Goal: Information Seeking & Learning: Learn about a topic

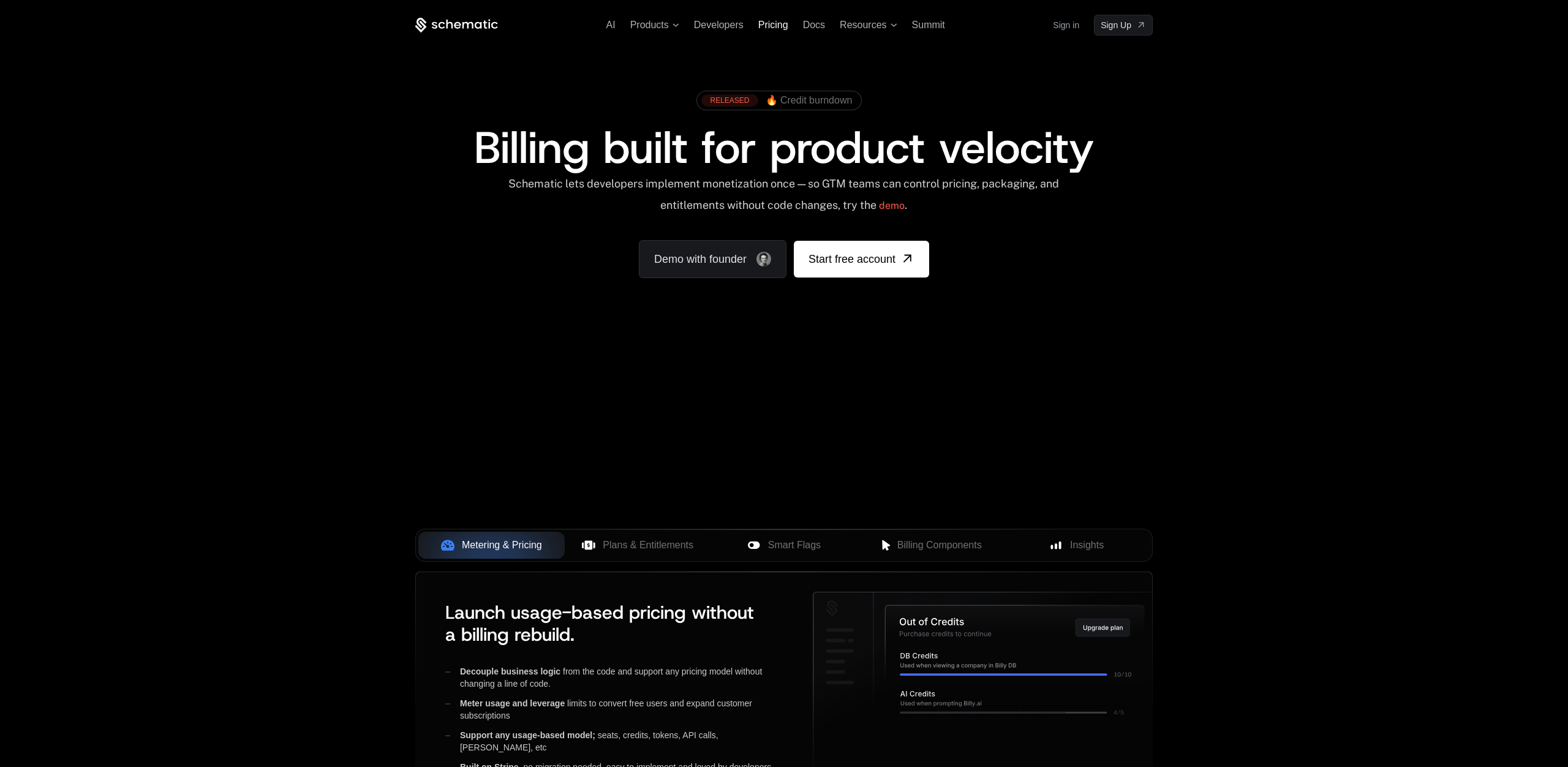
click at [767, 25] on span "Pricing" at bounding box center [773, 25] width 30 height 10
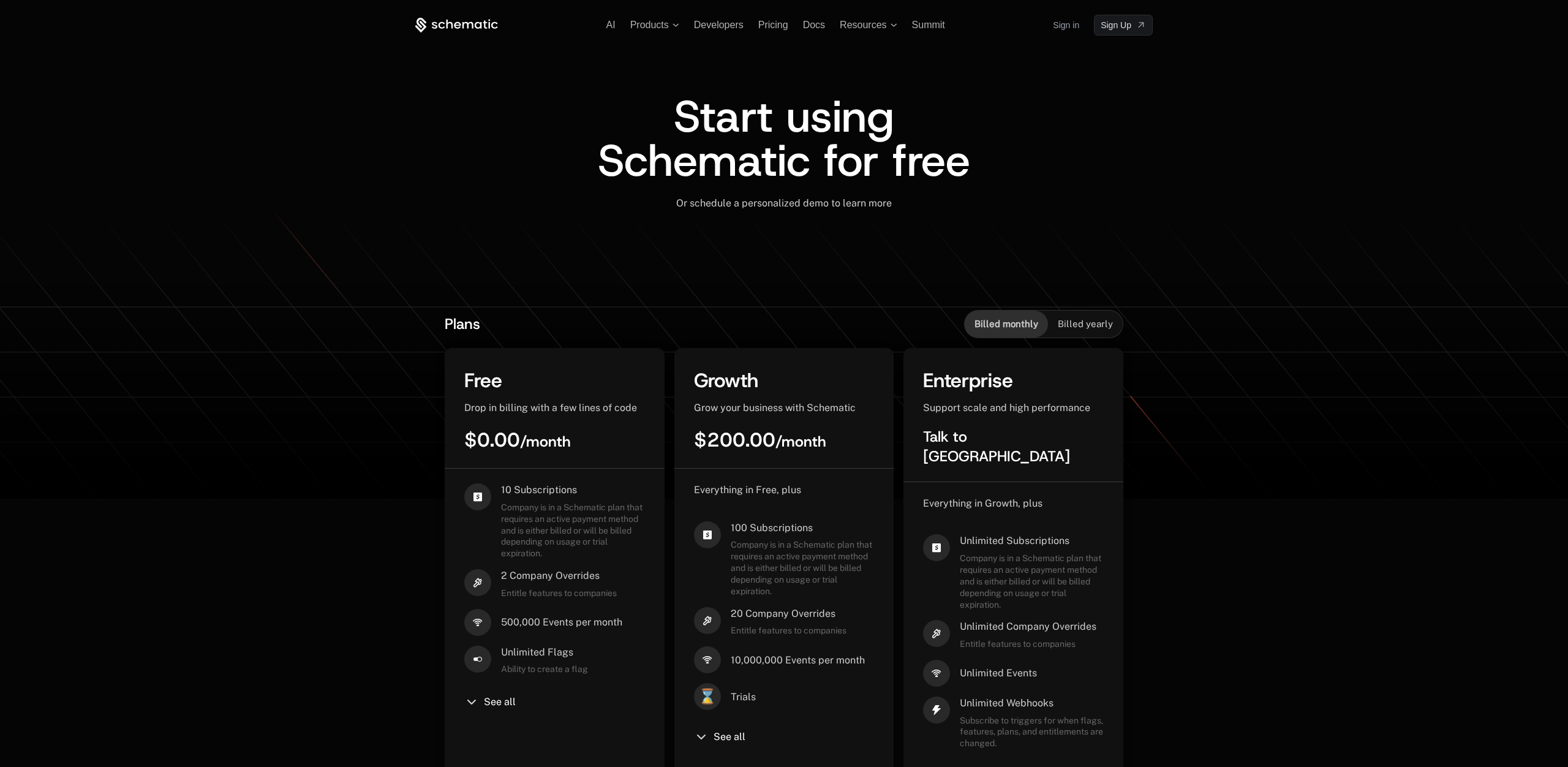
scroll to position [2, 0]
click at [467, 19] on icon at bounding box center [457, 24] width 83 height 15
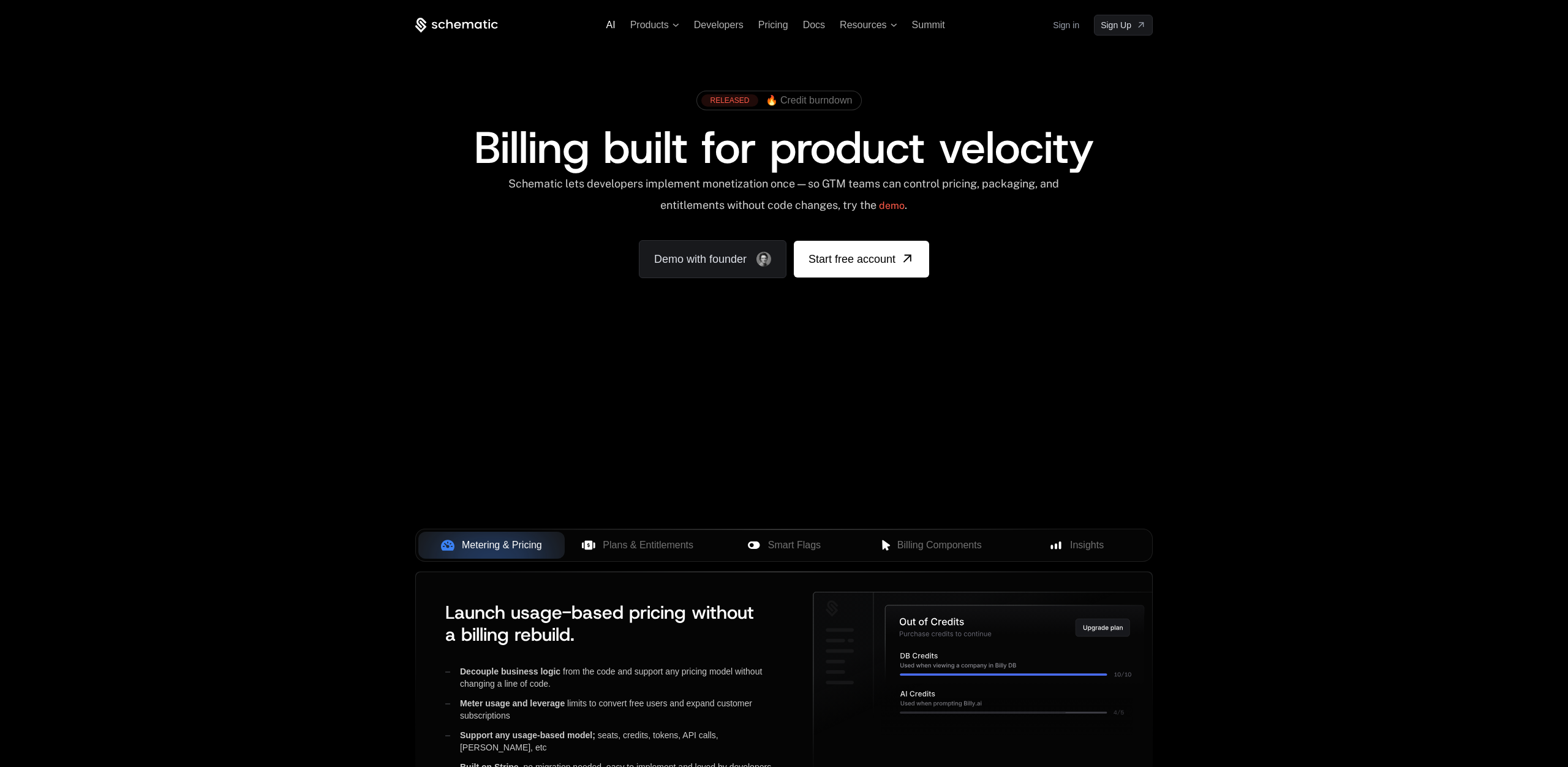
click at [606, 21] on span "AI" at bounding box center [611, 25] width 9 height 10
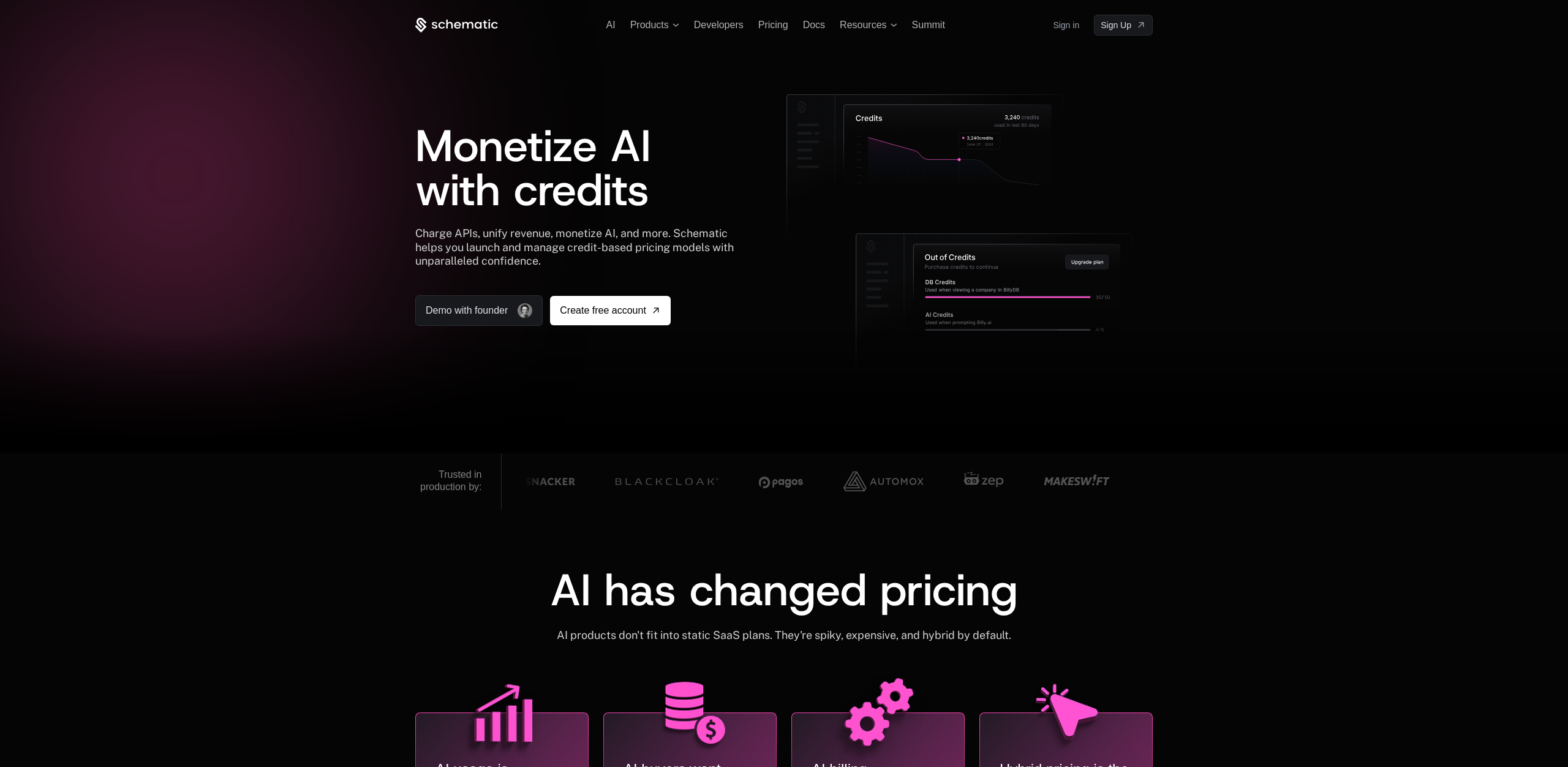
click at [451, 21] on icon at bounding box center [457, 25] width 83 height 15
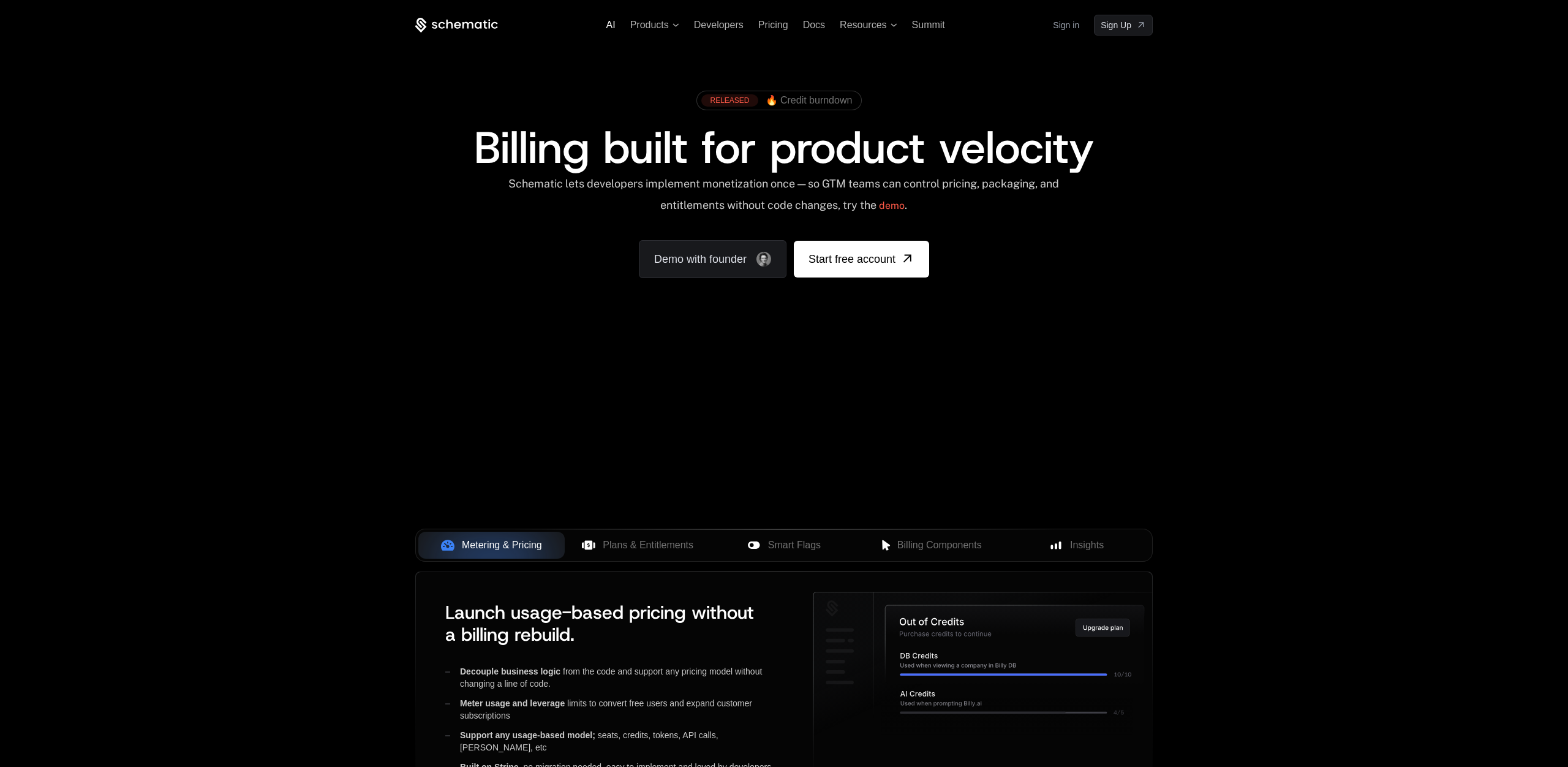
click at [614, 24] on span "AI" at bounding box center [611, 25] width 9 height 10
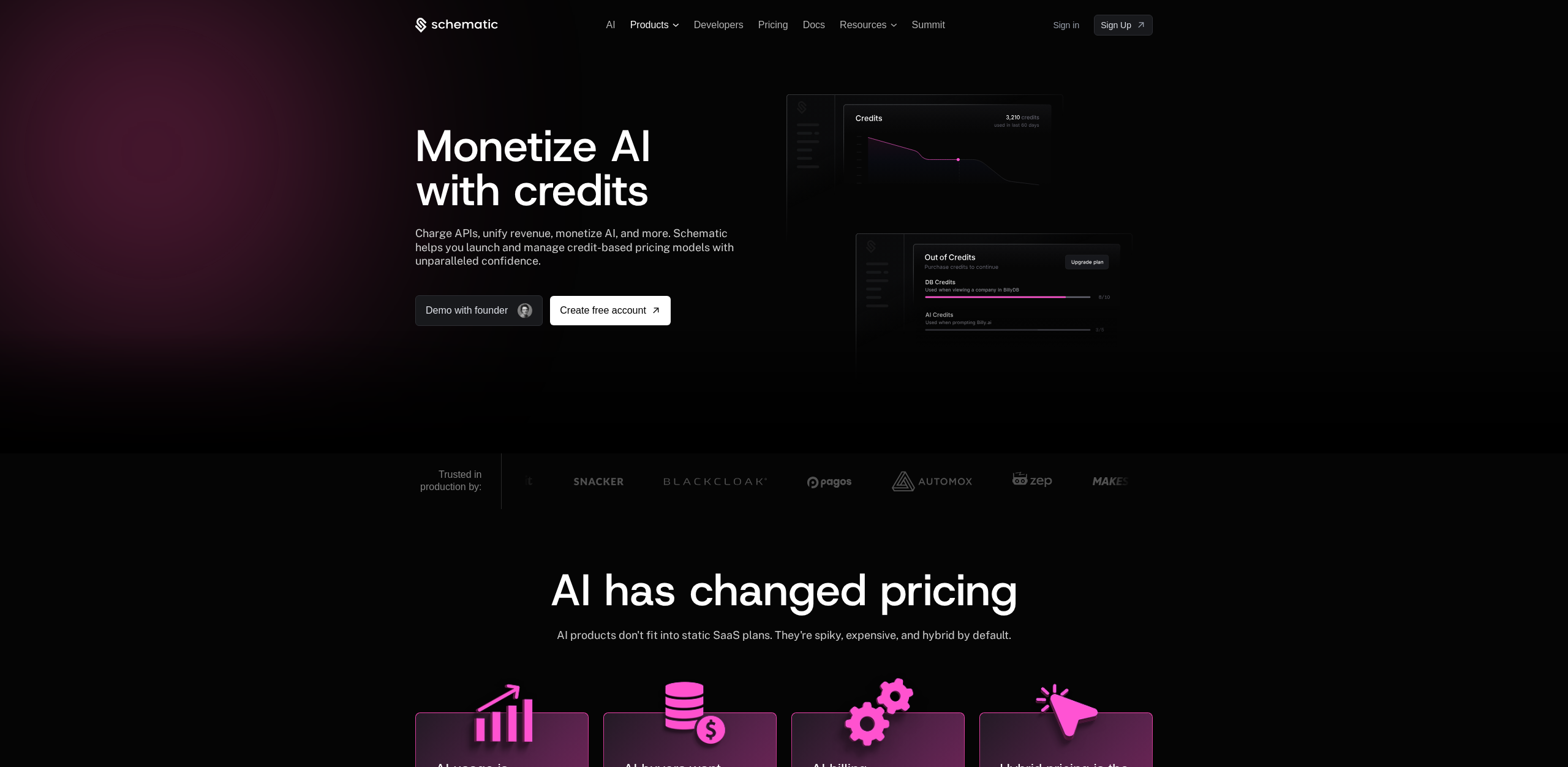
click at [659, 29] on span "Products" at bounding box center [649, 25] width 39 height 11
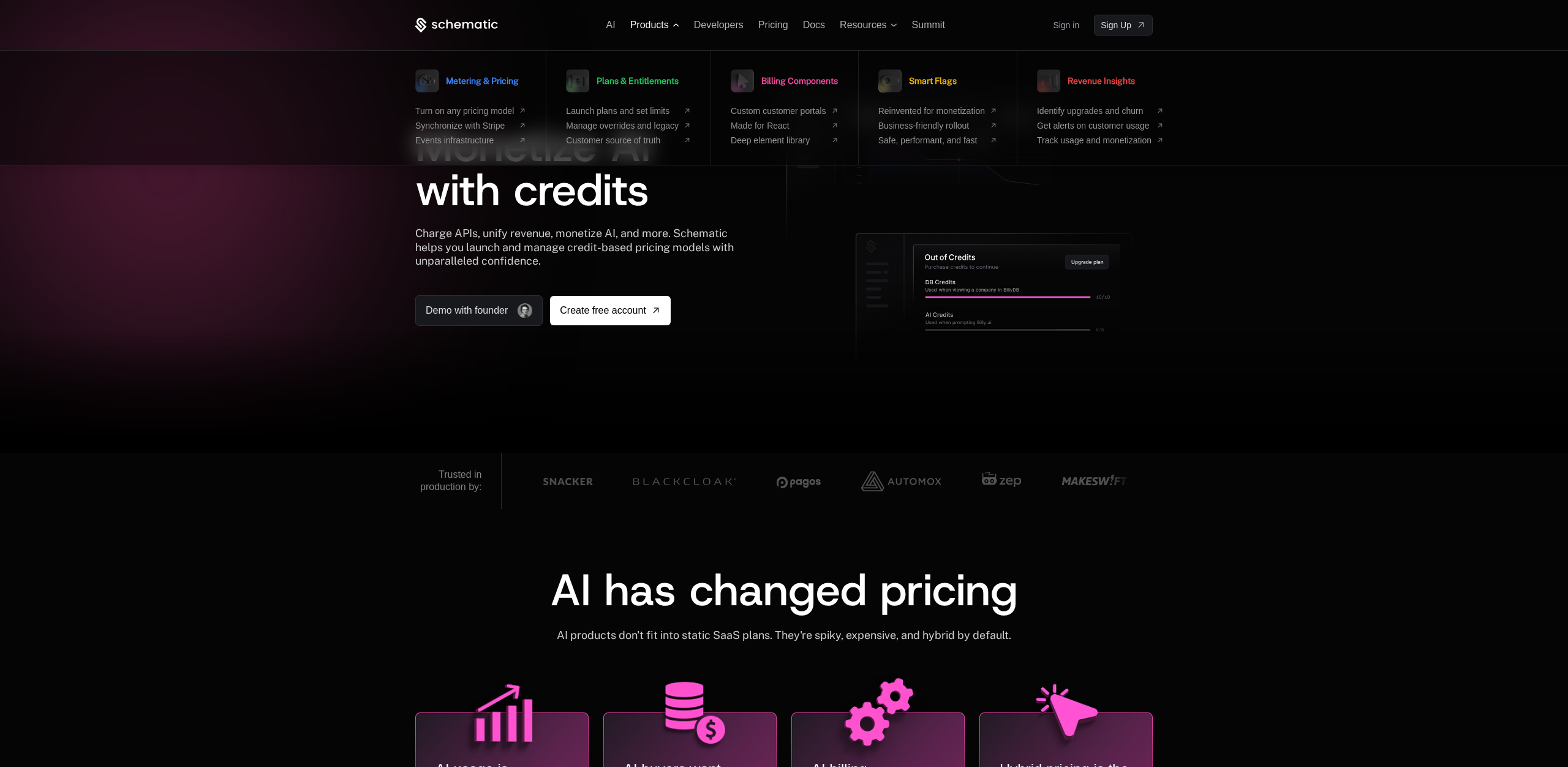
click at [663, 29] on span "Products" at bounding box center [649, 25] width 39 height 11
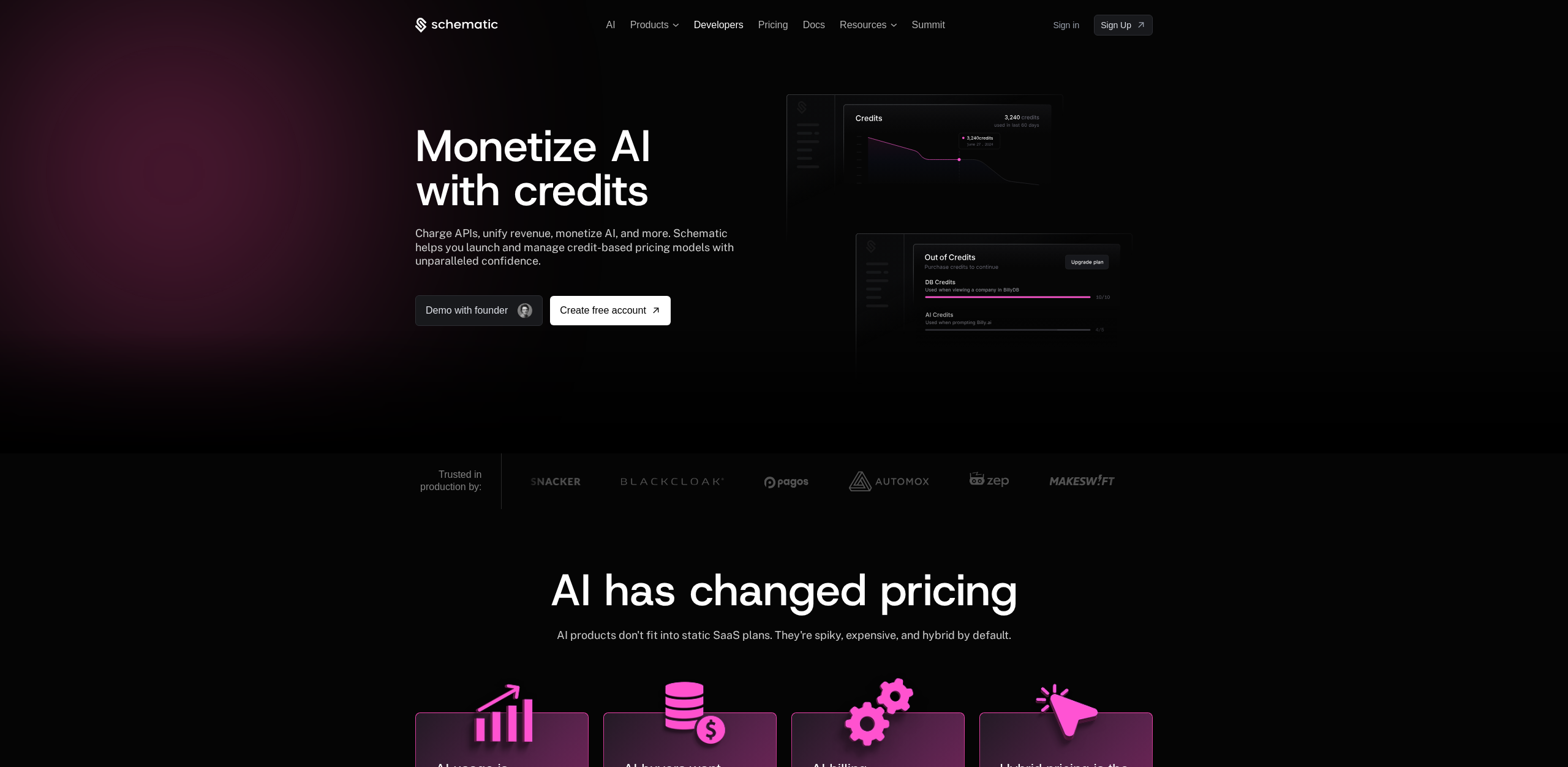
click at [715, 25] on span "Developers" at bounding box center [719, 25] width 50 height 10
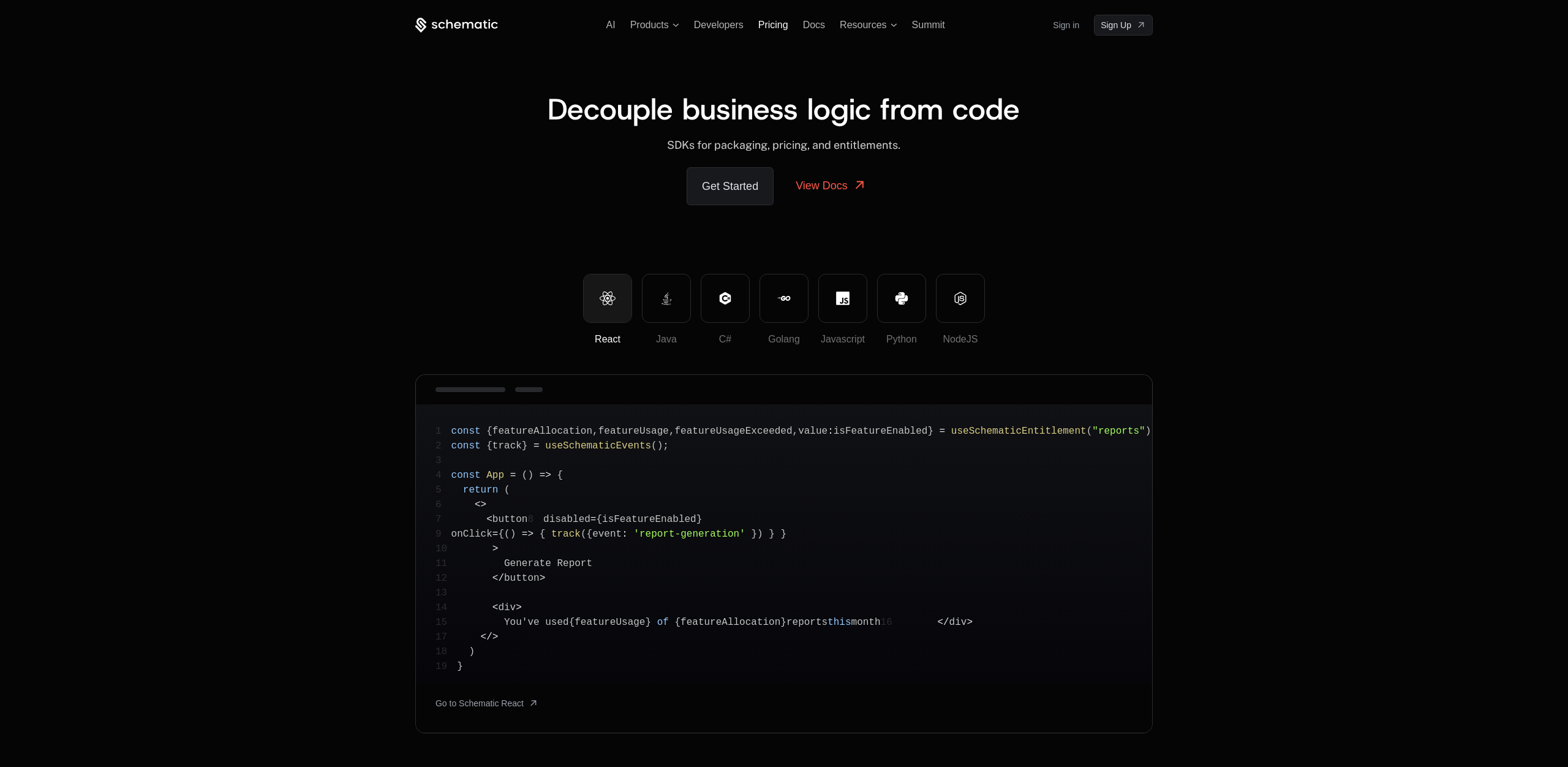
click at [782, 24] on span "Pricing" at bounding box center [773, 25] width 30 height 10
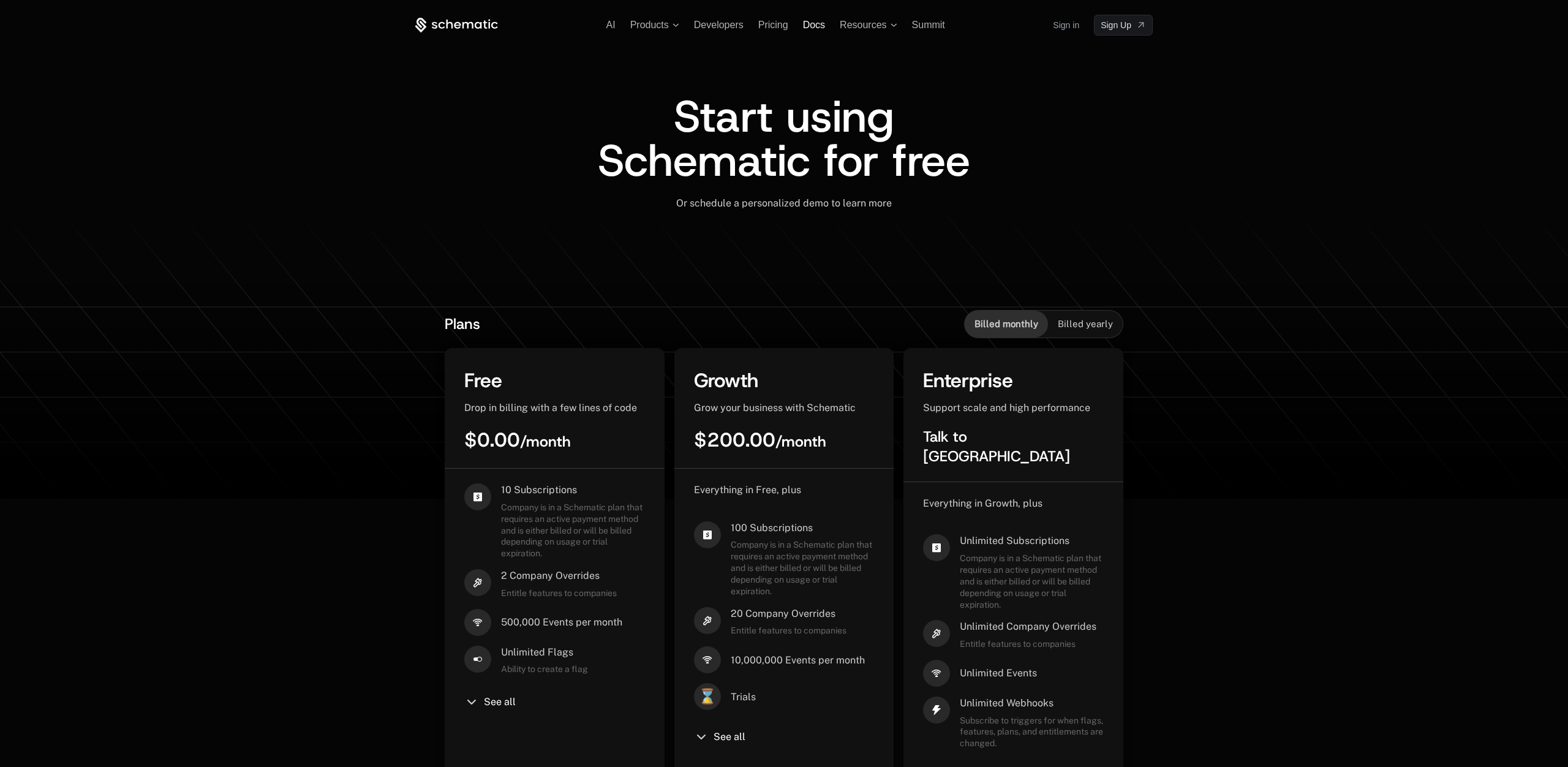
click at [813, 25] on span "Docs" at bounding box center [814, 25] width 22 height 10
click at [804, 25] on span "Docs" at bounding box center [814, 25] width 22 height 10
click at [456, 18] on icon at bounding box center [457, 25] width 83 height 15
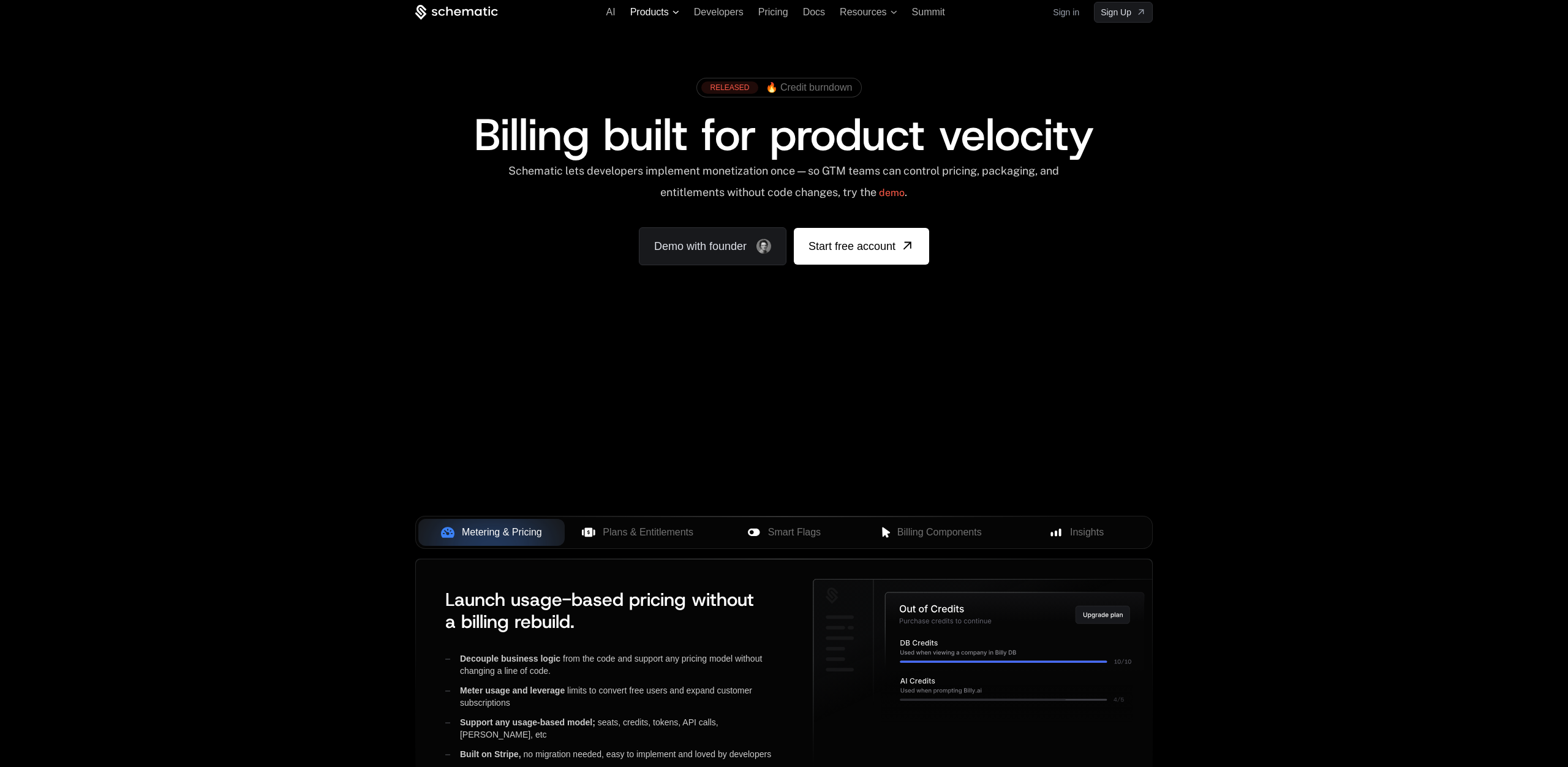
click at [661, 8] on span "Products" at bounding box center [649, 12] width 39 height 11
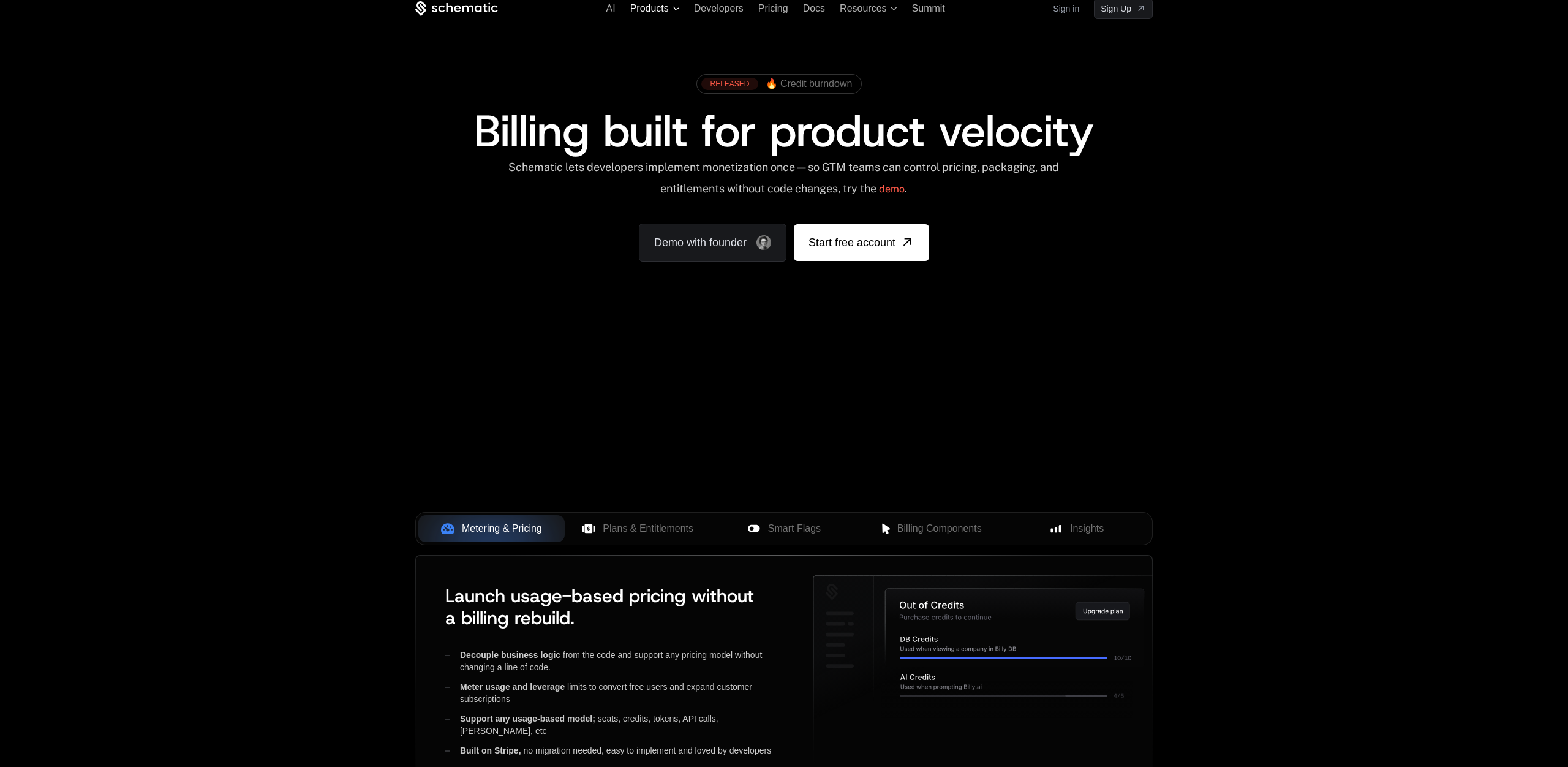
scroll to position [17, 0]
click at [669, 15] on div "AI Products Developers Pricing Docs Resources Summit Sign in Sign Up" at bounding box center [784, 8] width 737 height 21
click at [668, 10] on span "Products" at bounding box center [649, 8] width 39 height 11
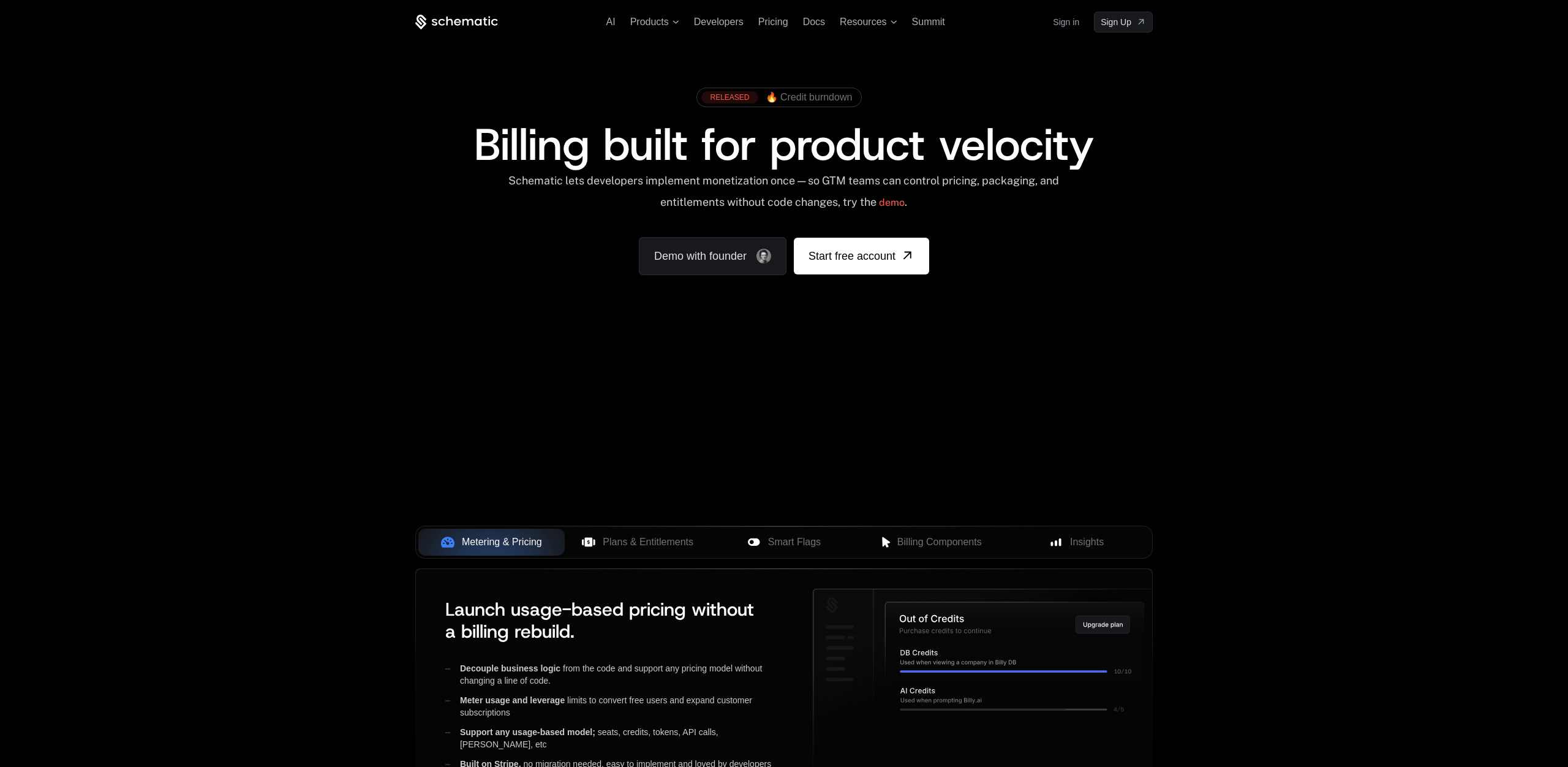
scroll to position [0, 0]
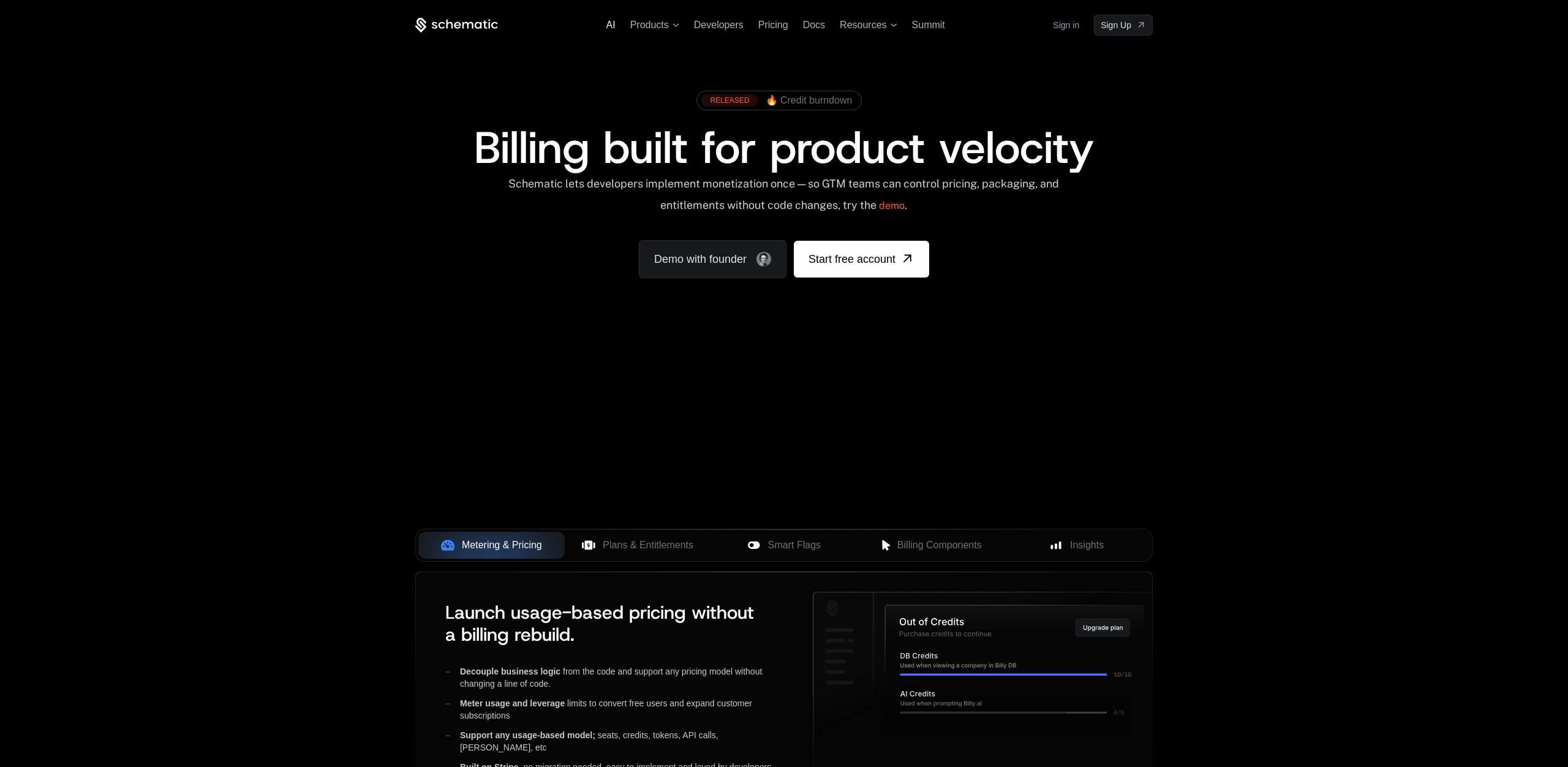
click at [611, 22] on span "AI" at bounding box center [611, 25] width 9 height 10
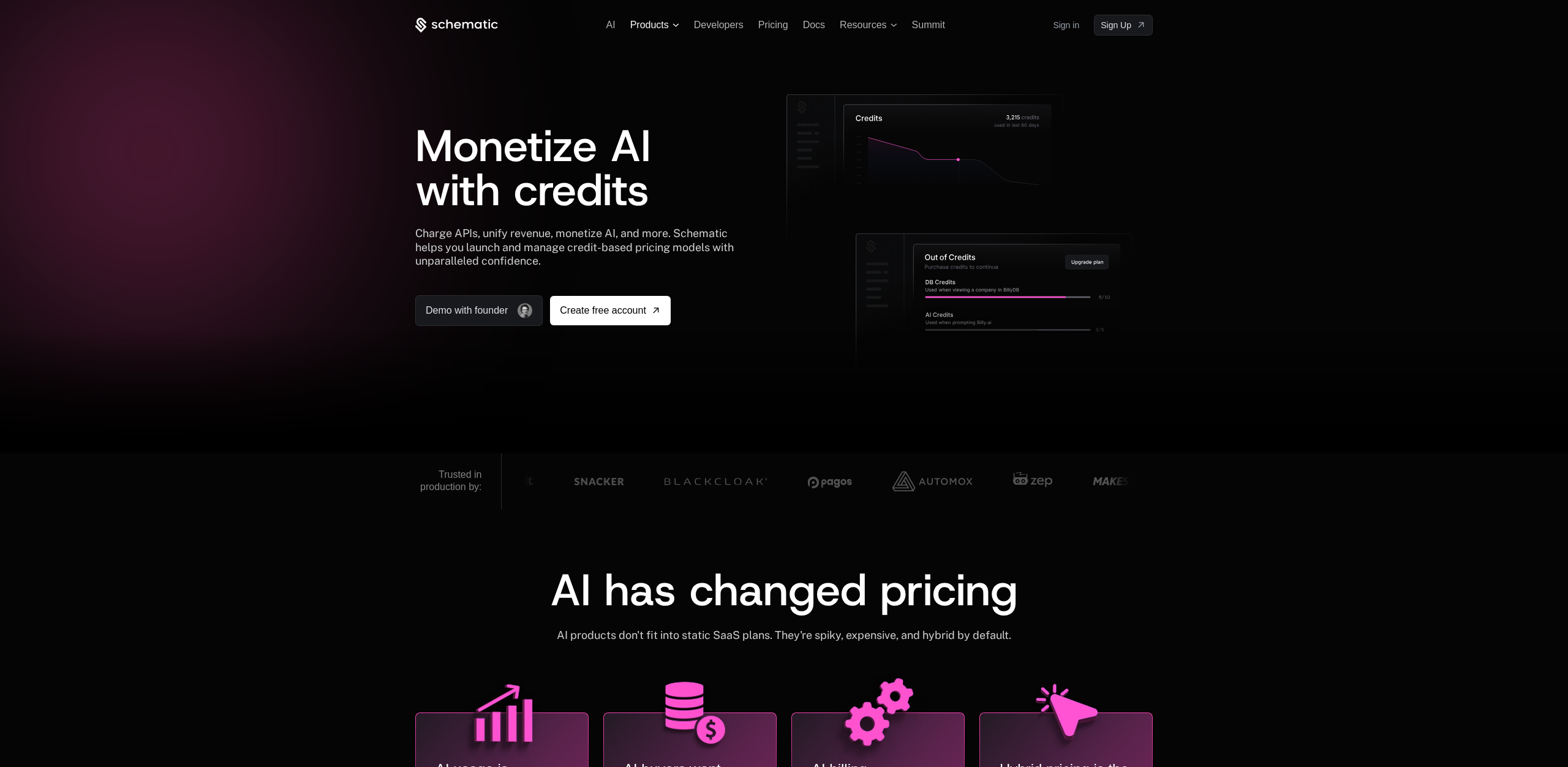
click at [644, 25] on span "Products" at bounding box center [649, 25] width 39 height 11
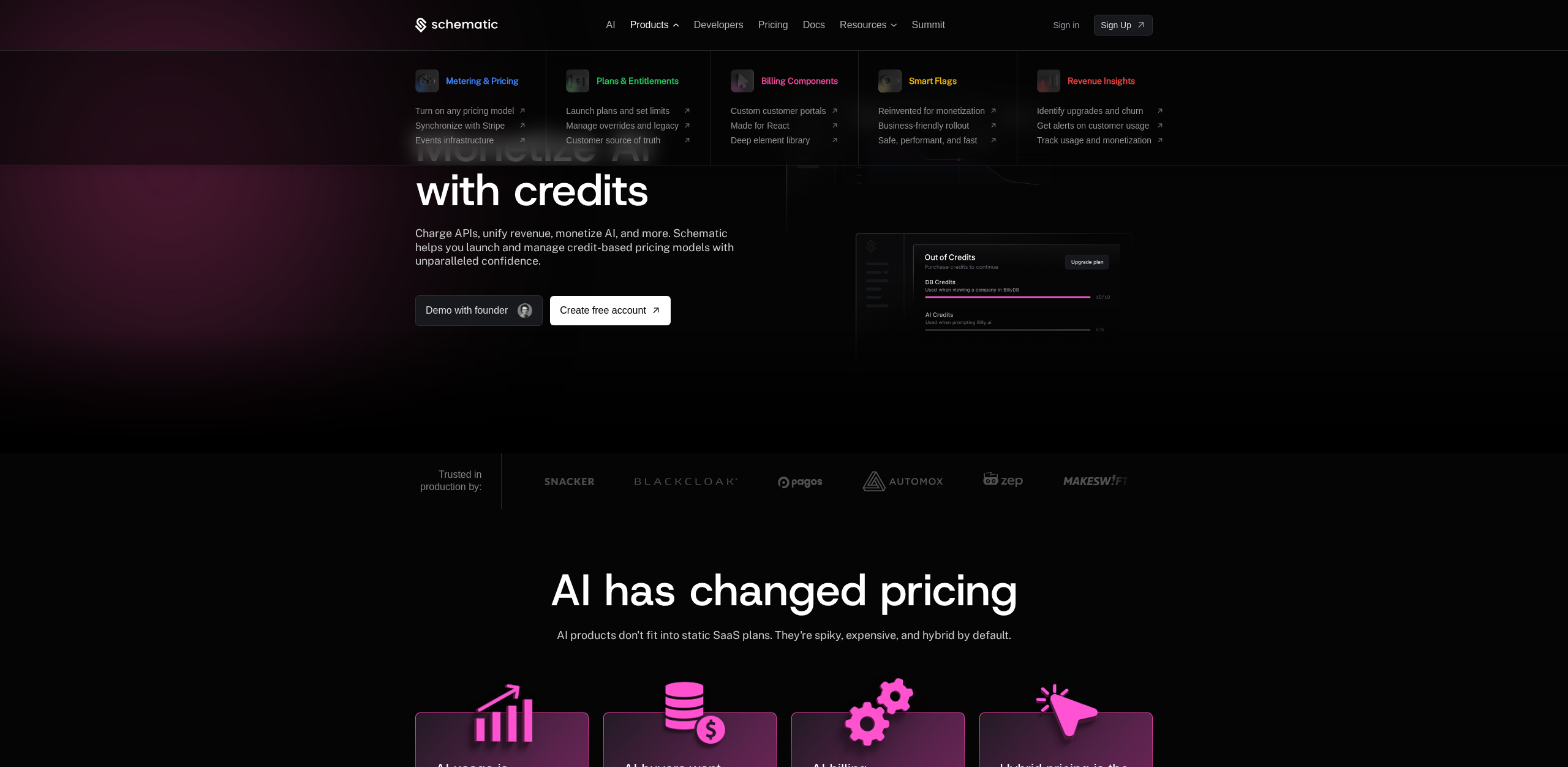
click at [644, 25] on span "Products" at bounding box center [649, 25] width 39 height 11
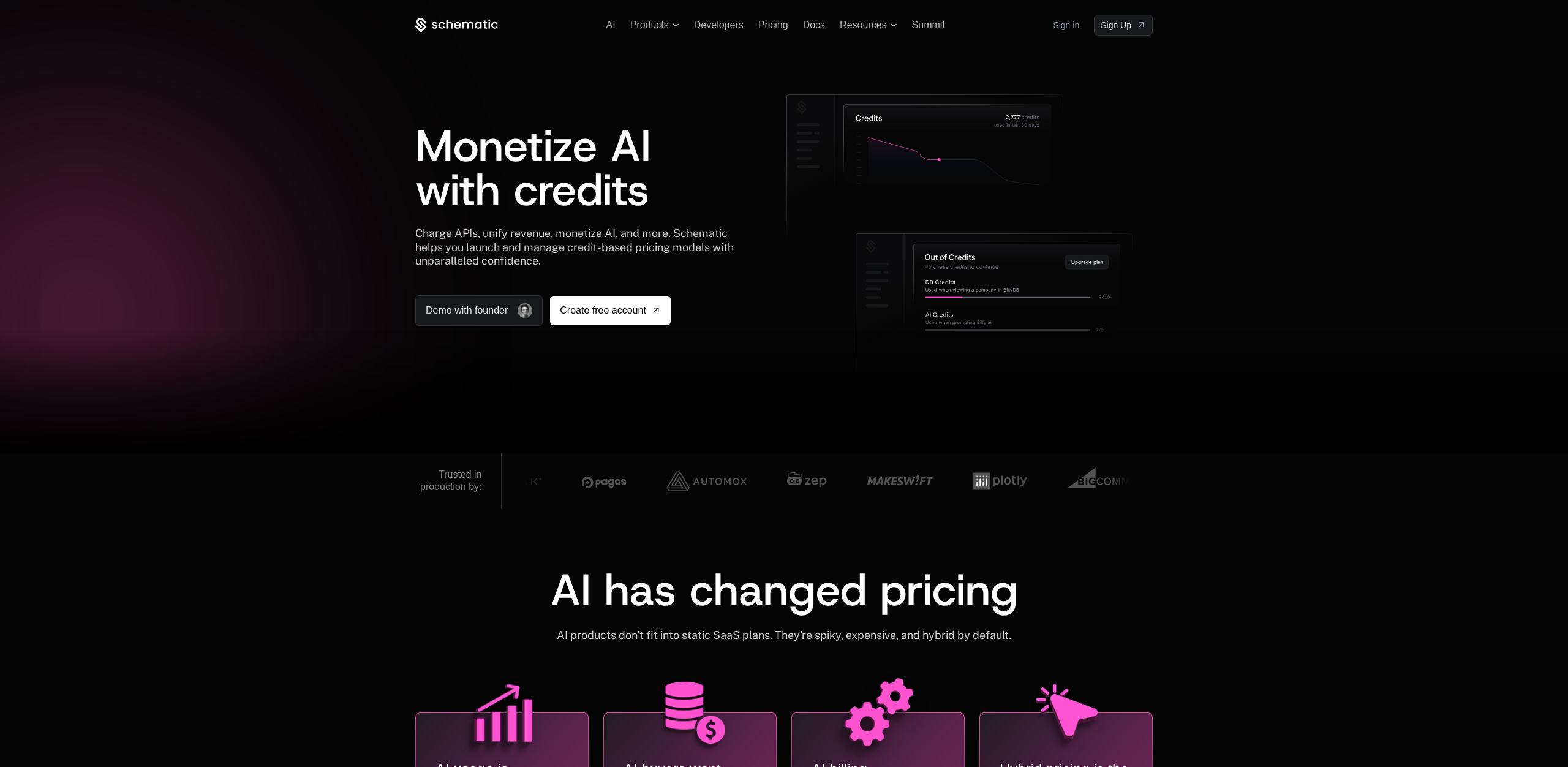
click at [473, 24] on icon at bounding box center [468, 25] width 11 height 7
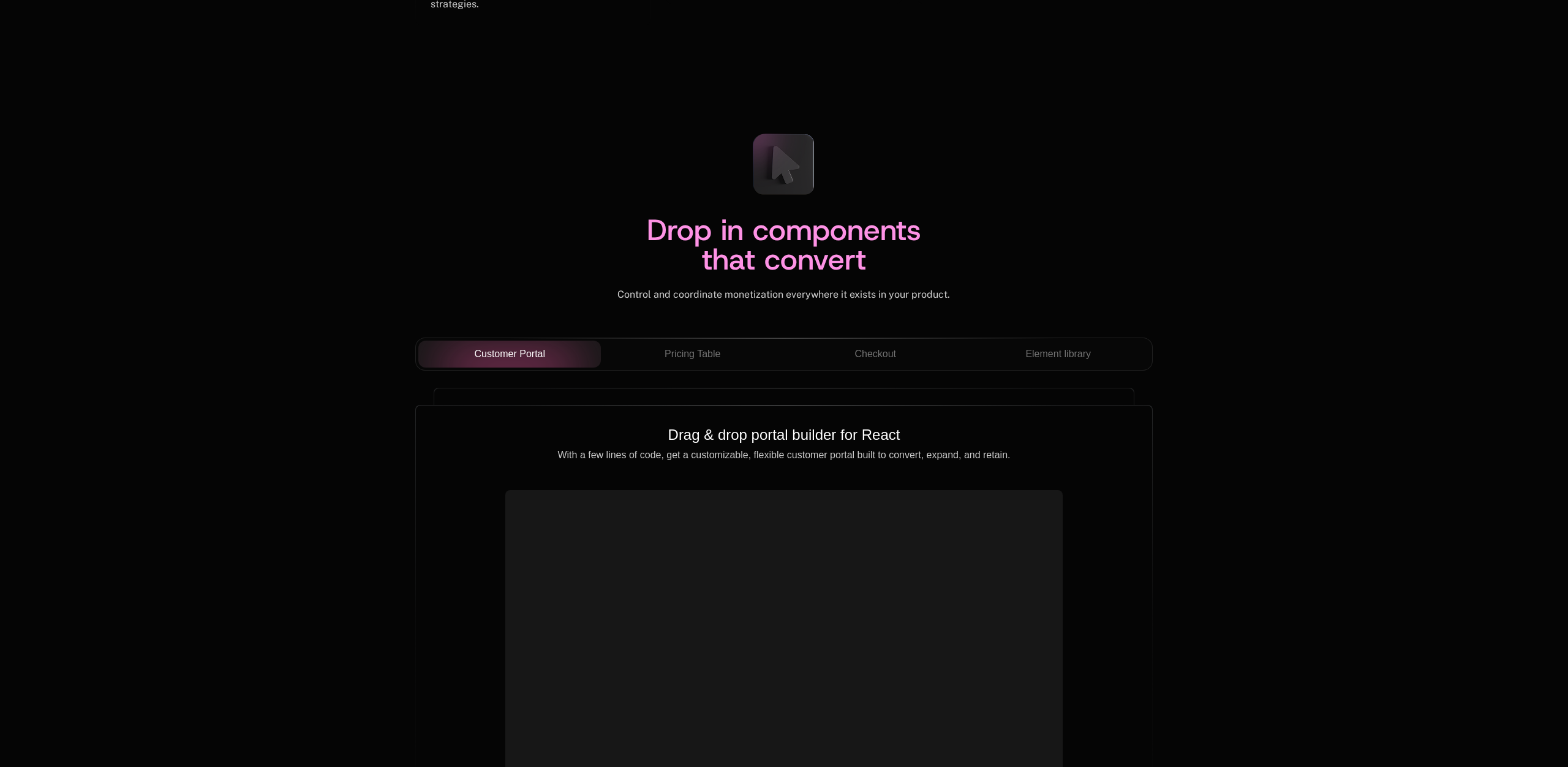
scroll to position [4085, 0]
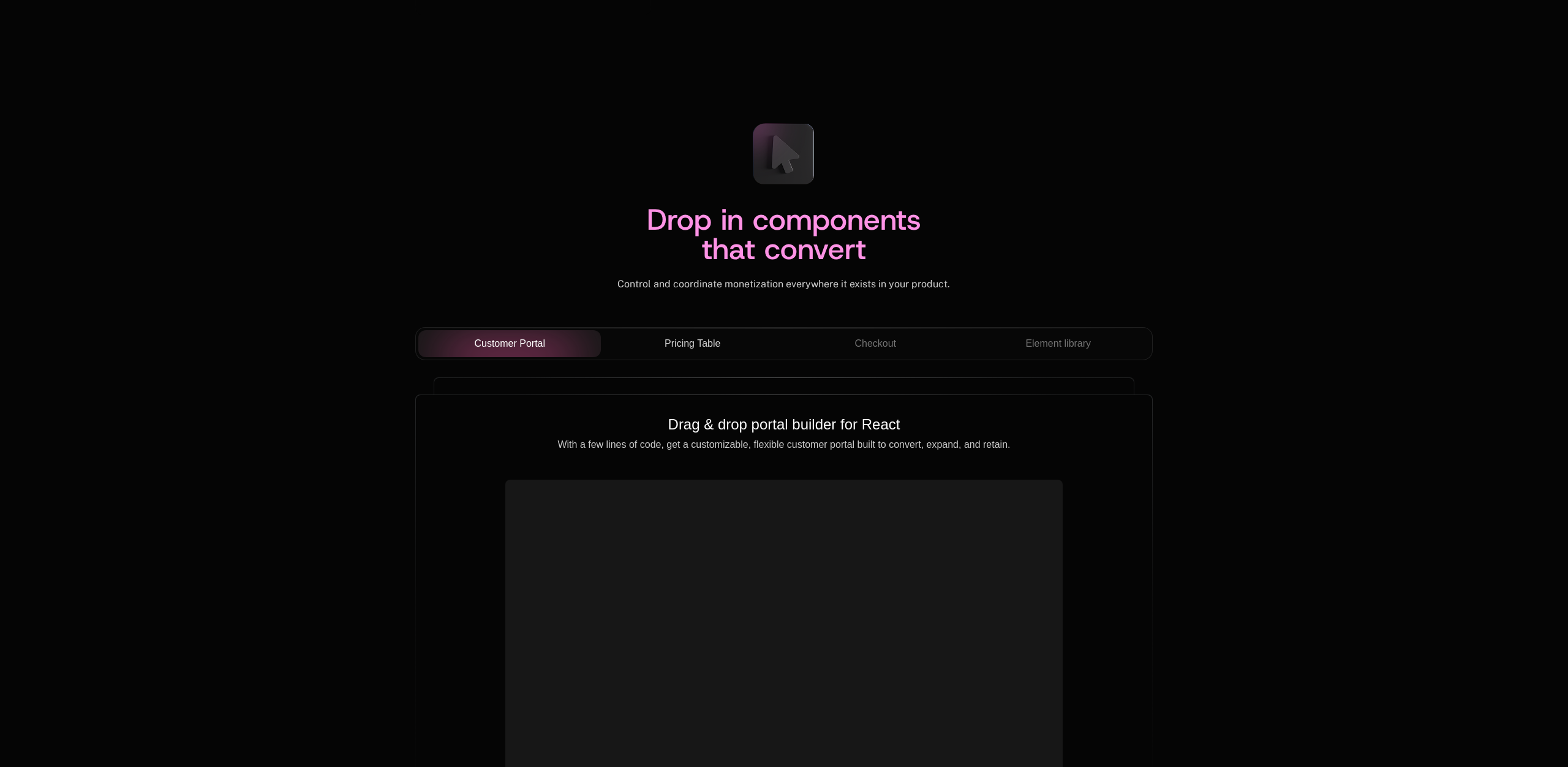
click at [666, 340] on span "Pricing Table" at bounding box center [693, 344] width 56 height 15
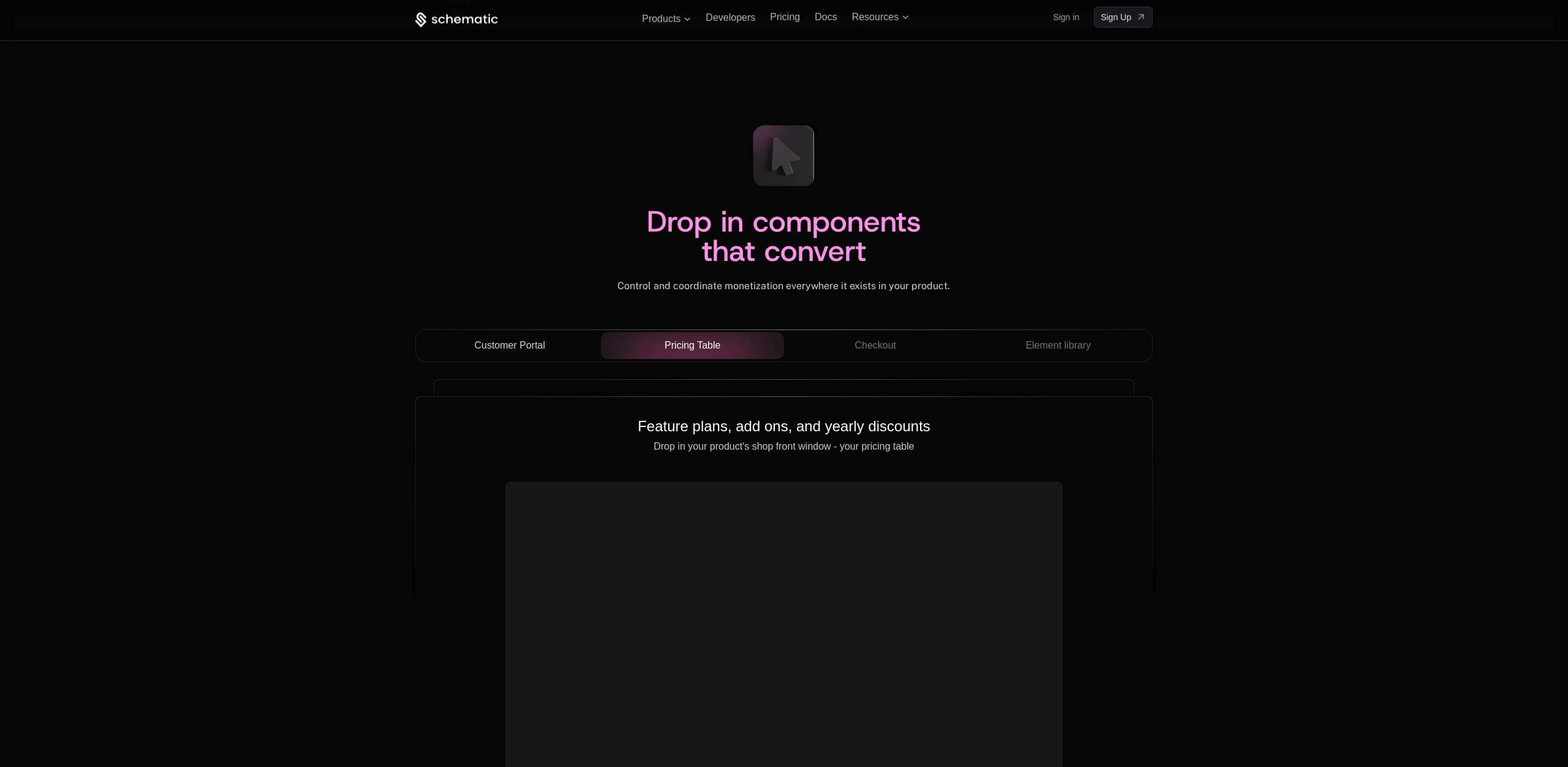
click at [557, 340] on div "Customer Portal" at bounding box center [510, 345] width 163 height 15
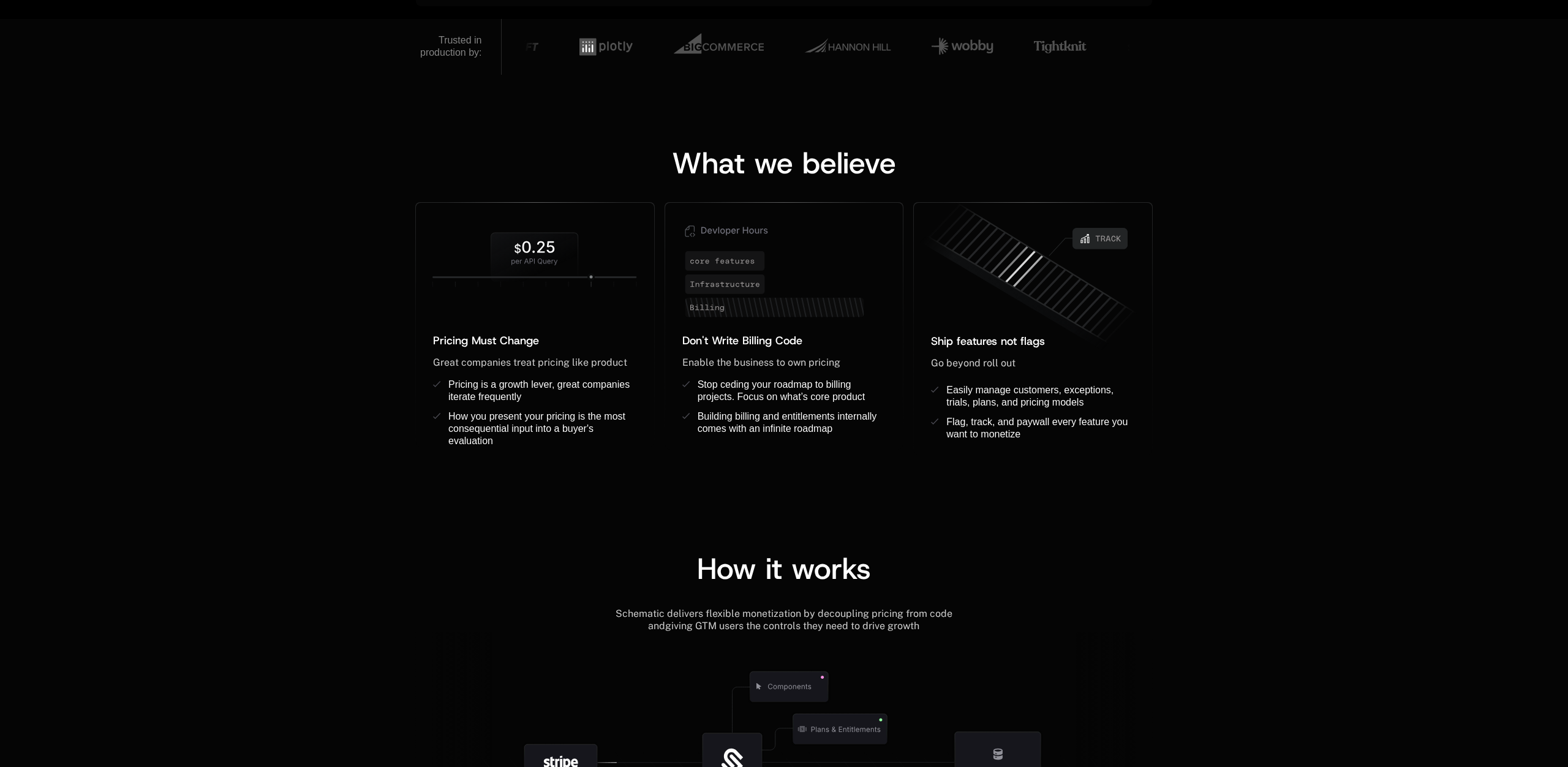
scroll to position [833, 0]
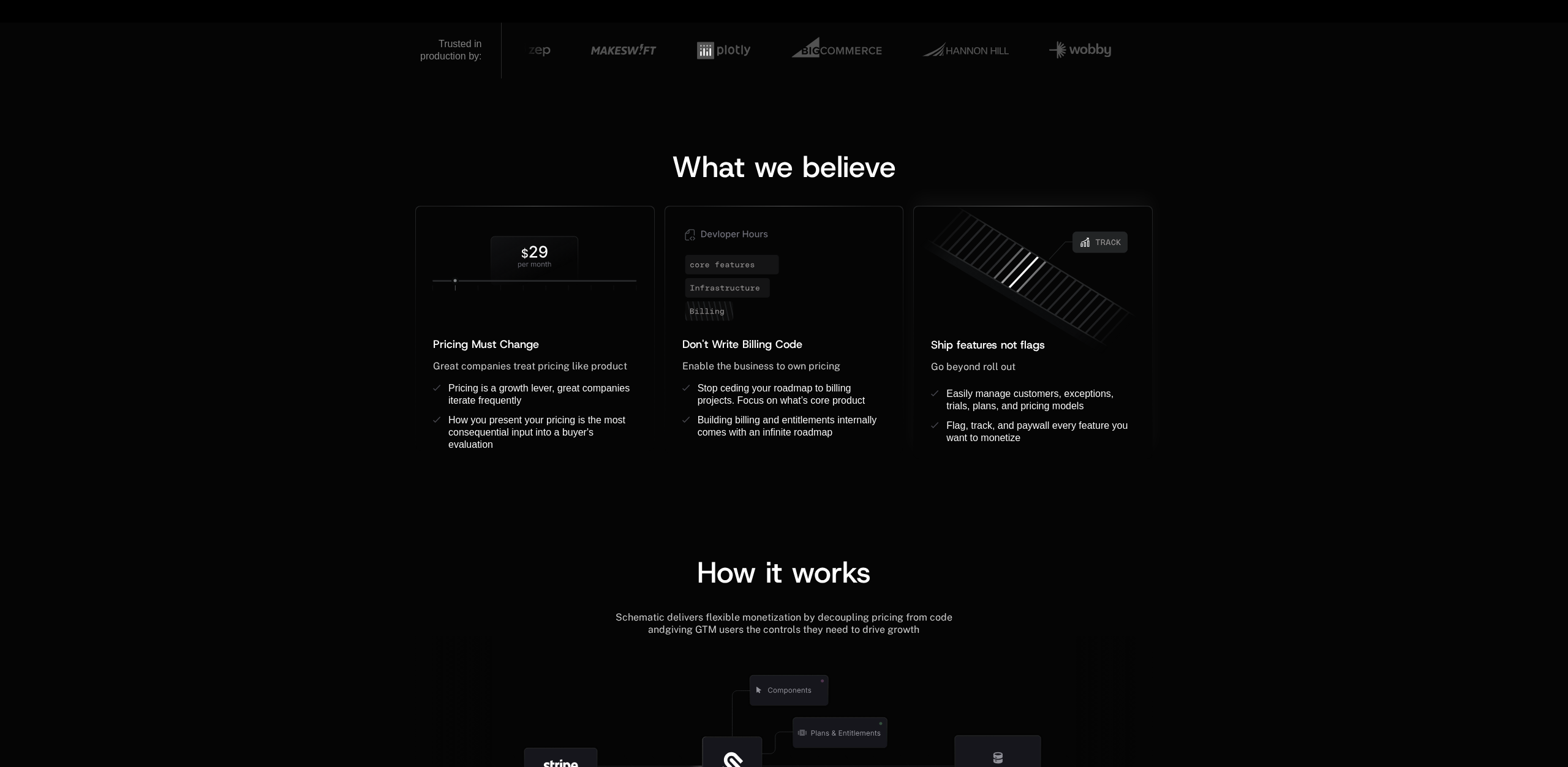
scroll to position [837, 0]
